Goal: Task Accomplishment & Management: Manage account settings

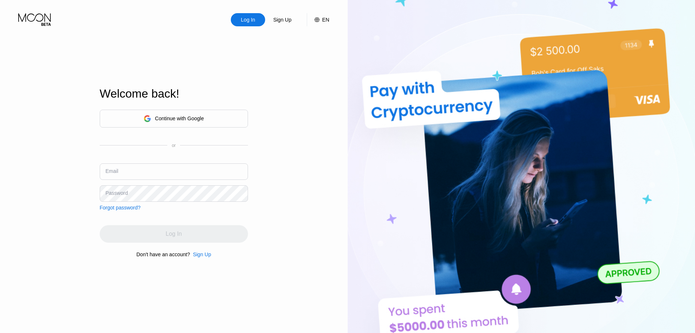
click at [149, 161] on div "Continue with Google or Email Password Forgot password?" at bounding box center [174, 160] width 148 height 101
click at [143, 166] on input "text" at bounding box center [174, 171] width 148 height 16
click at [198, 183] on div "Email terminatorsherm@gmail.com" at bounding box center [174, 174] width 148 height 22
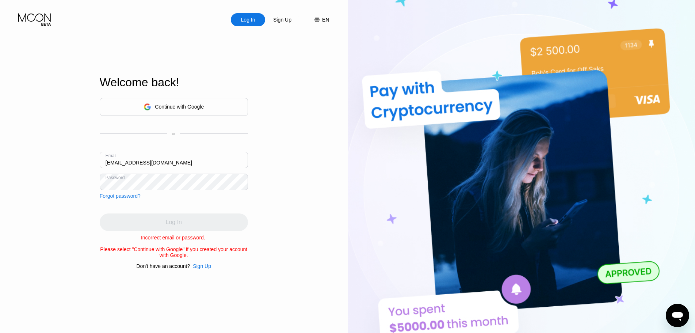
click at [0, 153] on div "Log In Sign Up EN Language English Save Welcome back! Continue with Google or E…" at bounding box center [174, 183] width 348 height 366
click at [64, 144] on div "Log In Sign Up EN Language English Save Welcome back! Continue with Google or E…" at bounding box center [174, 183] width 348 height 366
type input "poshelnaher322@gmail.com"
click at [184, 215] on div "Log In" at bounding box center [174, 222] width 148 height 18
click at [181, 219] on div "Log In" at bounding box center [174, 222] width 148 height 18
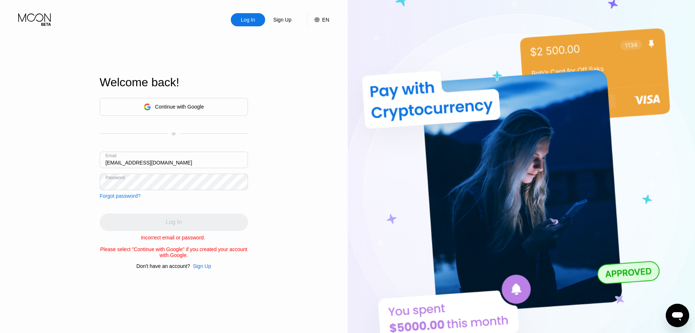
click at [181, 219] on div "Log In" at bounding box center [174, 222] width 148 height 18
click at [180, 220] on div "Log In" at bounding box center [174, 222] width 148 height 18
click at [152, 102] on div "Continue with Google" at bounding box center [173, 106] width 60 height 11
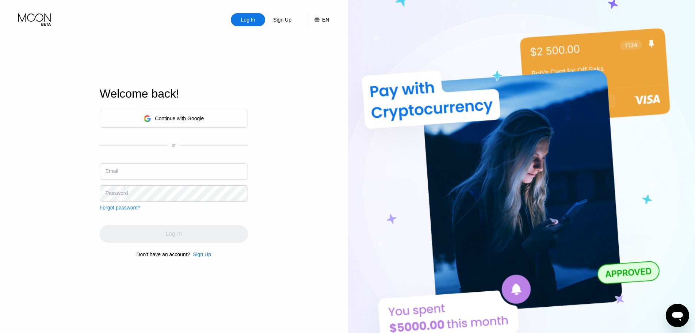
click at [122, 172] on input "text" at bounding box center [174, 171] width 148 height 16
type input "poshelnaher322@gmail.com"
drag, startPoint x: 287, startPoint y: 215, endPoint x: 222, endPoint y: 221, distance: 64.6
click at [285, 212] on div "Log In Sign Up EN Language Select an item Save Welcome back! Continue with Goog…" at bounding box center [174, 183] width 348 height 366
click at [157, 231] on div "Log In" at bounding box center [174, 234] width 148 height 18
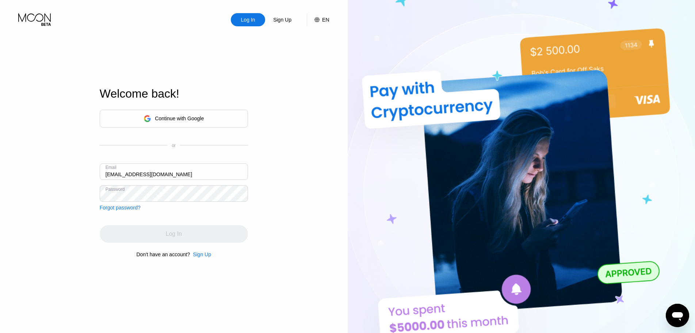
click at [189, 175] on input "poshelnaher322@gmail.com" at bounding box center [174, 171] width 148 height 16
click at [281, 201] on div "Log In Sign Up EN Language Select an item Save Welcome back! Continue with Goog…" at bounding box center [174, 183] width 348 height 366
click at [186, 235] on div "Log In" at bounding box center [174, 234] width 148 height 18
click at [195, 231] on div "Log In" at bounding box center [174, 234] width 148 height 18
click at [183, 115] on div "Continue with Google" at bounding box center [179, 118] width 49 height 6
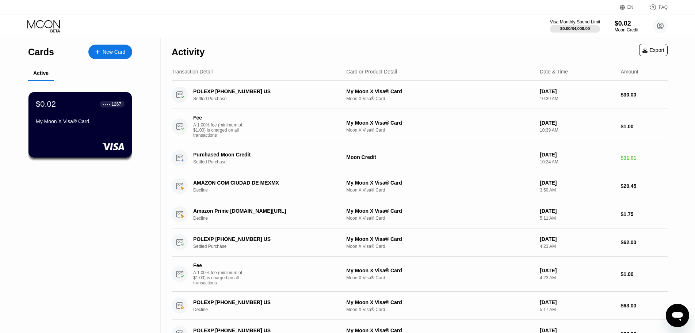
click at [562, 26] on div "$0.00 / $4,000.00" at bounding box center [575, 28] width 30 height 4
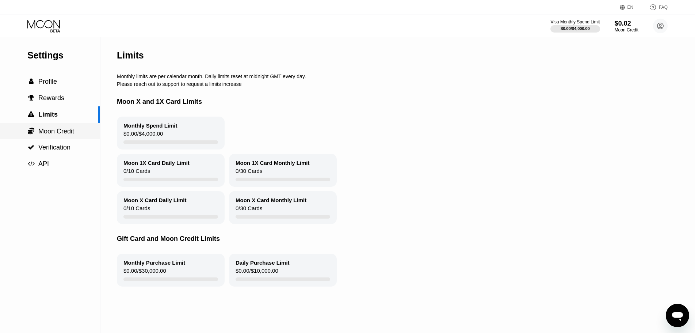
click at [71, 129] on span "Moon Credit" at bounding box center [56, 130] width 36 height 7
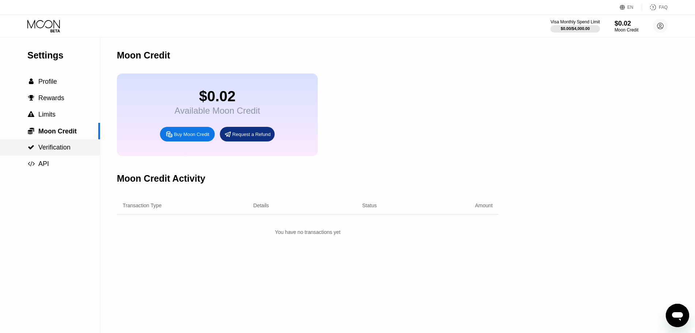
click at [64, 148] on span "Verification" at bounding box center [54, 146] width 32 height 7
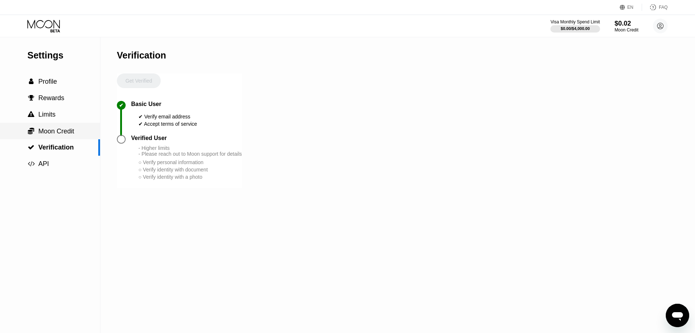
click at [67, 130] on span "Moon Credit" at bounding box center [56, 130] width 36 height 7
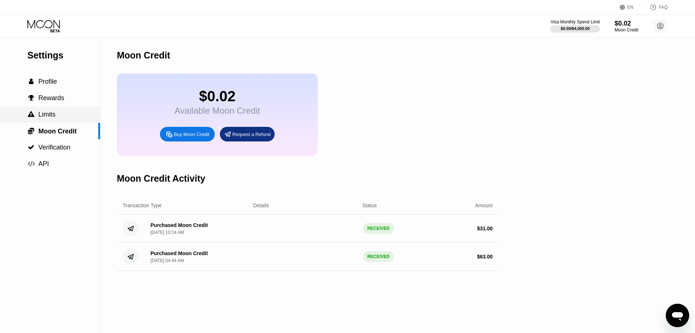
click at [59, 116] on div " Limits" at bounding box center [50, 115] width 100 height 8
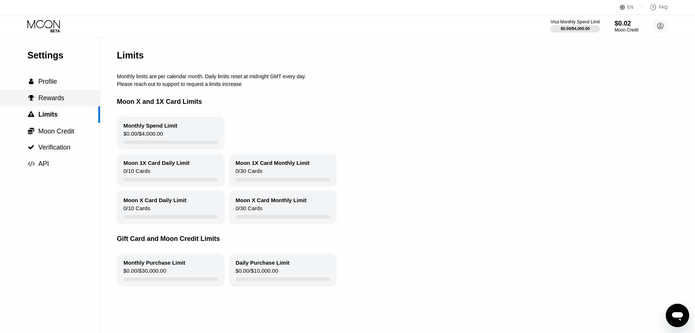
click at [62, 100] on div " Rewards" at bounding box center [50, 98] width 100 height 8
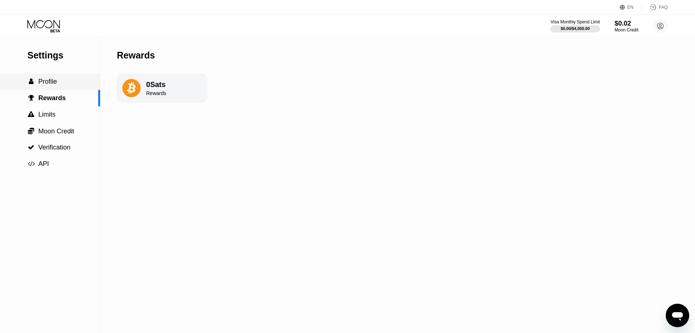
click at [59, 83] on div " Profile" at bounding box center [50, 82] width 100 height 8
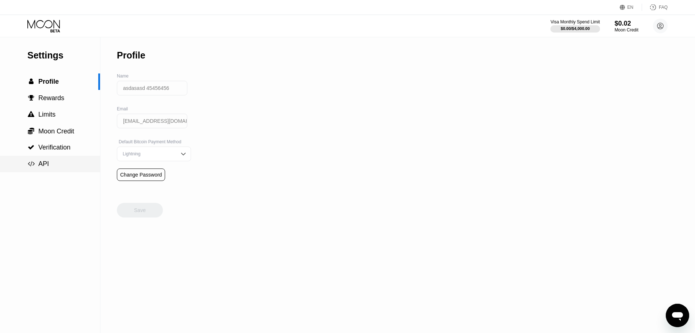
click at [58, 164] on div " API" at bounding box center [50, 164] width 100 height 8
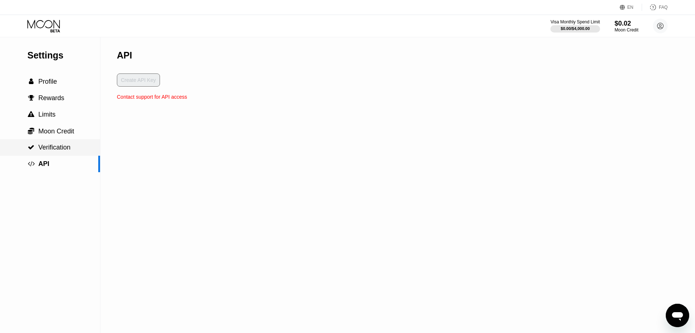
click at [68, 146] on span "Verification" at bounding box center [54, 146] width 32 height 7
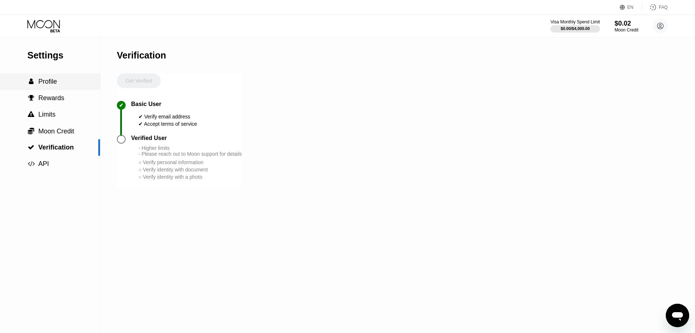
click at [59, 85] on div " Profile" at bounding box center [50, 82] width 100 height 8
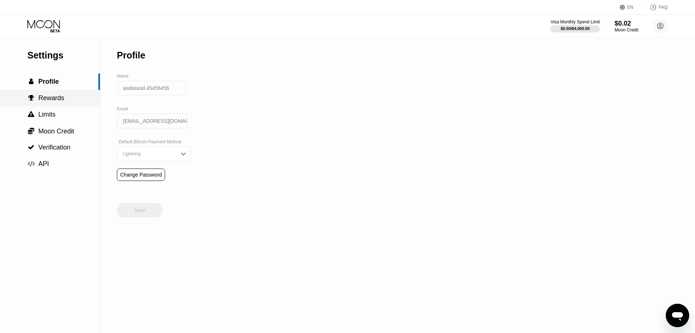
click at [54, 109] on div " Limits" at bounding box center [50, 114] width 100 height 16
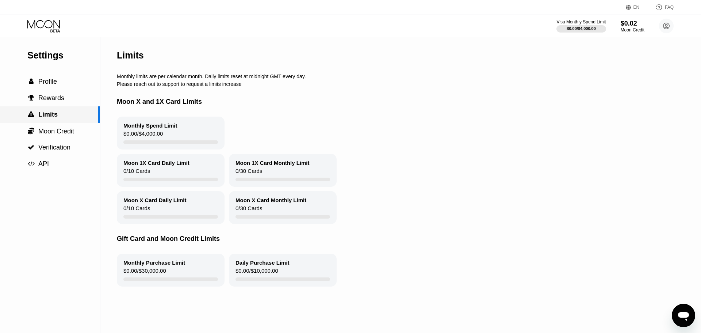
click at [58, 106] on div " Rewards" at bounding box center [50, 98] width 100 height 16
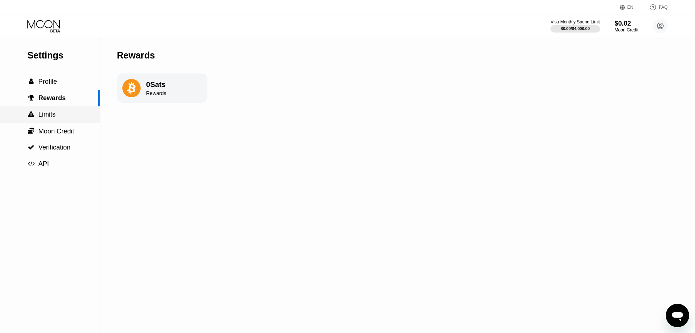
click at [55, 118] on div " Limits" at bounding box center [50, 115] width 100 height 8
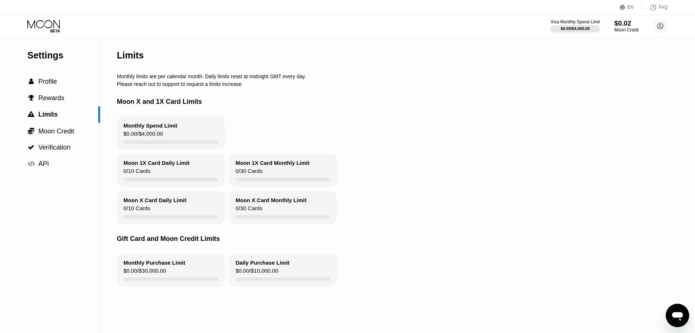
click at [638, 30] on div "Moon Credit" at bounding box center [626, 29] width 24 height 5
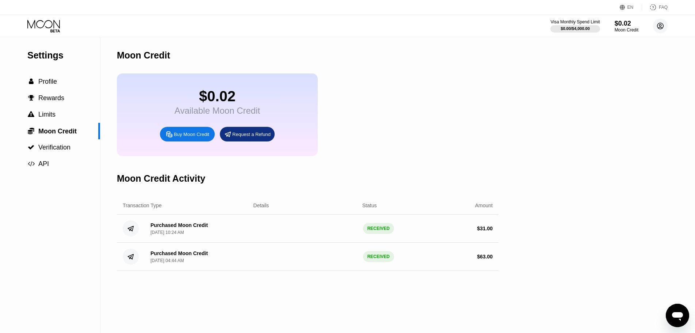
click at [662, 23] on circle at bounding box center [660, 26] width 15 height 15
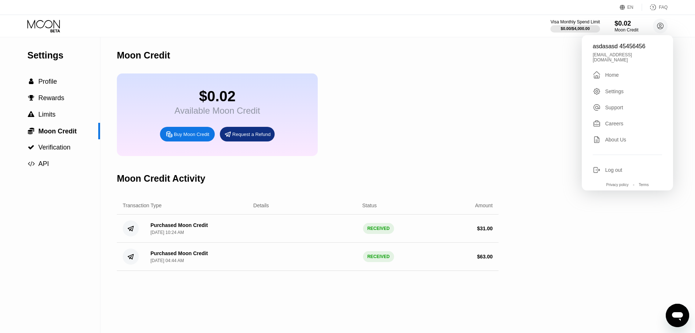
click at [623, 137] on div "About Us" at bounding box center [615, 140] width 21 height 6
click at [214, 111] on div "Available Moon Credit" at bounding box center [217, 111] width 85 height 10
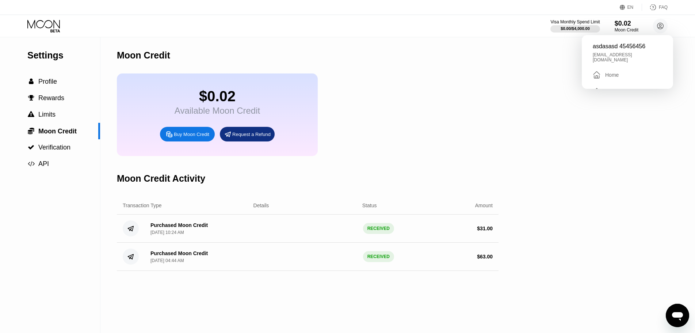
click at [215, 99] on div "$0.02" at bounding box center [217, 96] width 85 height 16
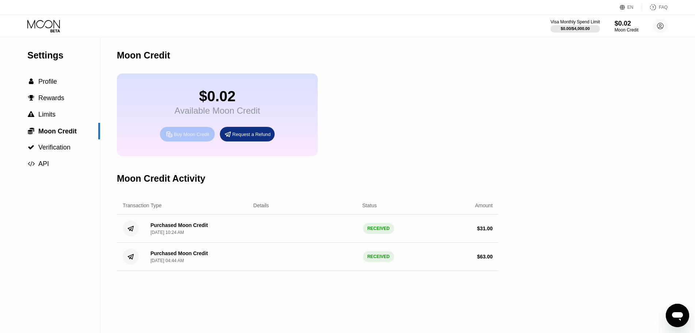
click at [201, 137] on div "Buy Moon Credit" at bounding box center [191, 134] width 35 height 6
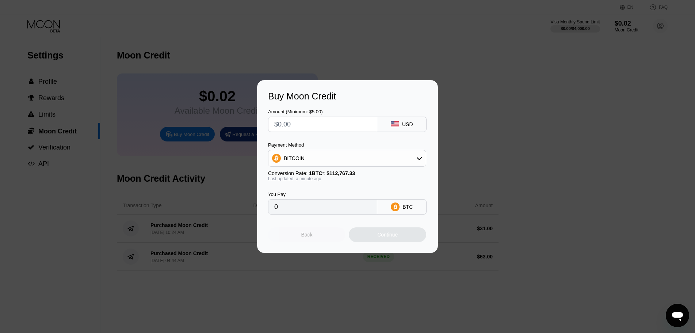
click at [325, 236] on div "Back" at bounding box center [306, 234] width 77 height 15
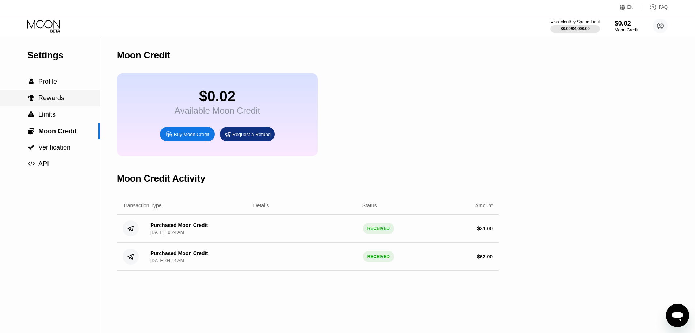
click at [52, 102] on span "Rewards" at bounding box center [51, 97] width 26 height 7
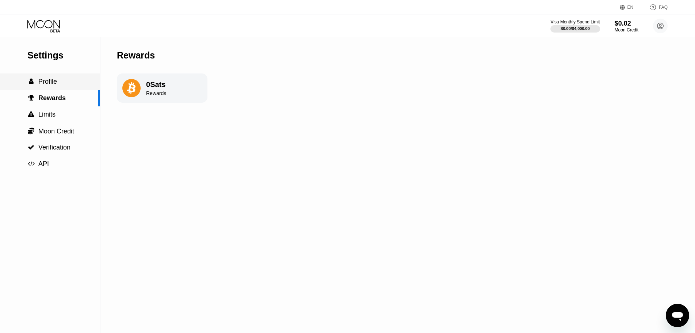
click at [53, 85] on span "Profile" at bounding box center [47, 81] width 19 height 7
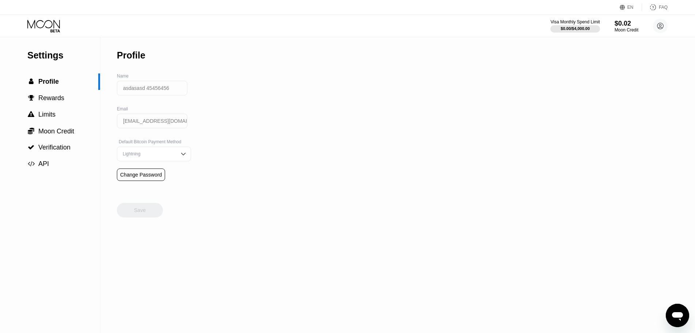
click at [57, 26] on icon at bounding box center [44, 26] width 34 height 13
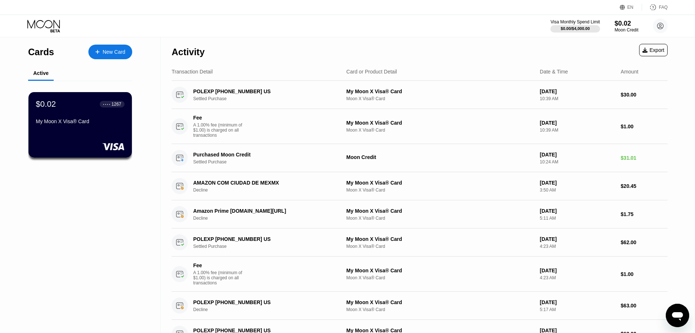
click at [61, 116] on div "$0.02 ● ● ● ● 1267 My Moon X Visa® Card" at bounding box center [80, 113] width 89 height 28
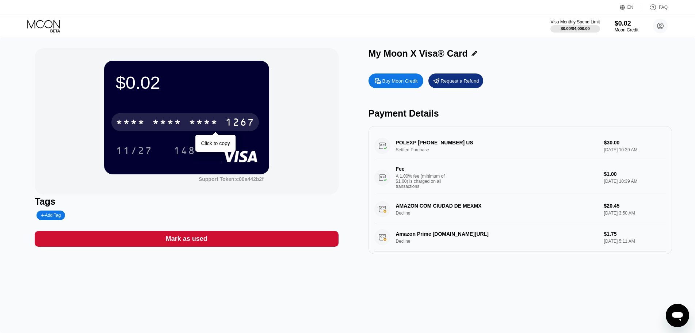
click at [198, 128] on div "* * * *" at bounding box center [203, 123] width 29 height 12
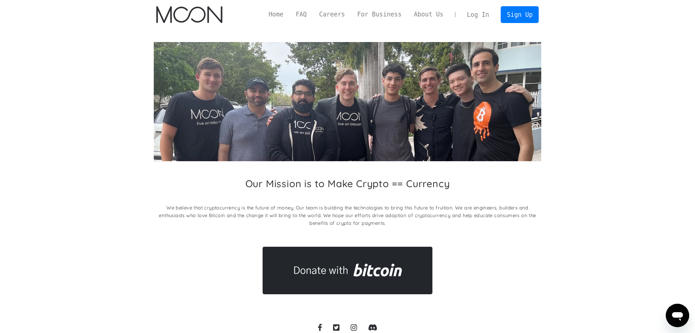
click at [176, 16] on img "home" at bounding box center [189, 14] width 66 height 17
